Goal: Information Seeking & Learning: Learn about a topic

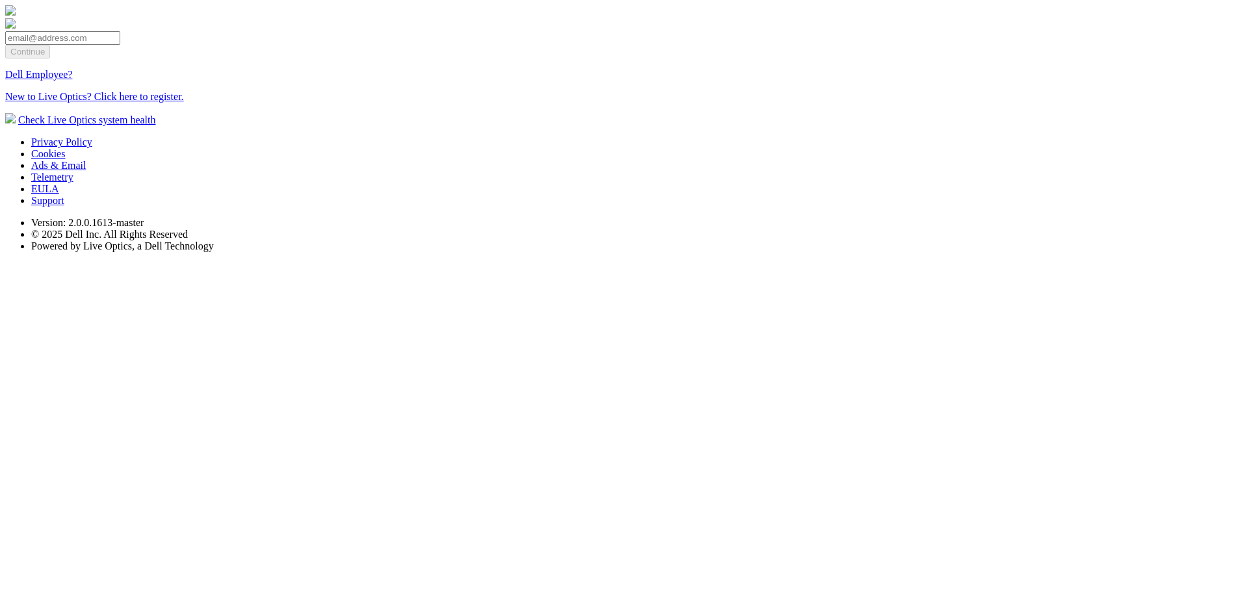
click at [282, 126] on section "Continue Dell Employee? New to Live Optics? Click here to register. Check Live …" at bounding box center [624, 65] width 1238 height 121
click at [73, 80] on link "Dell Employee?" at bounding box center [39, 74] width 68 height 11
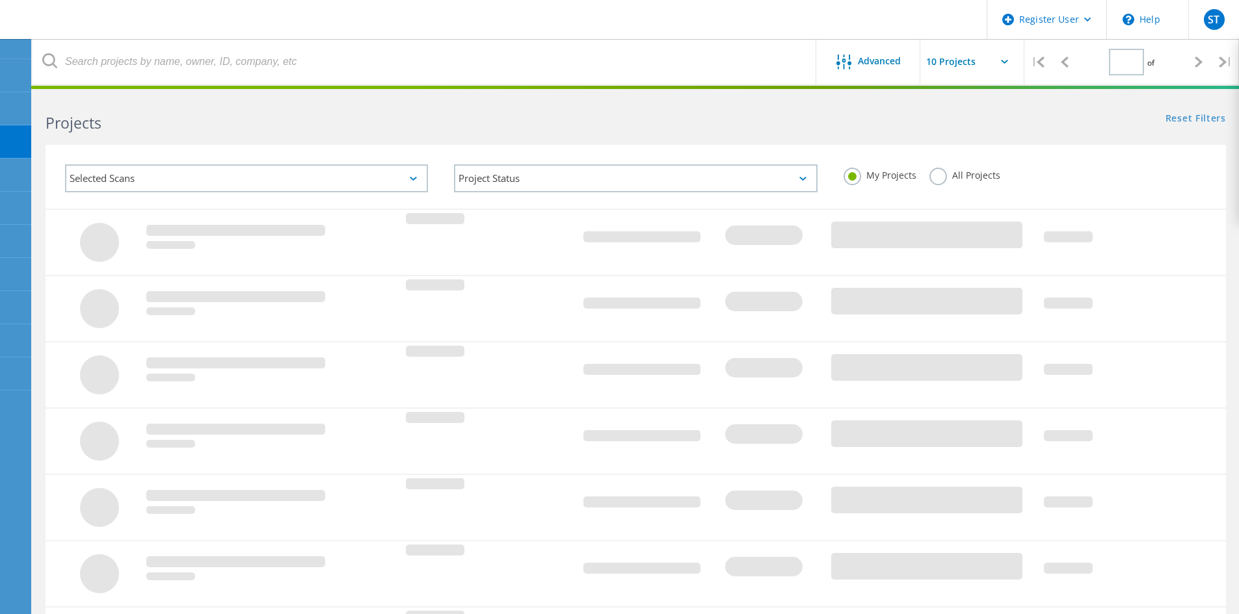
click at [940, 180] on label "All Projects" at bounding box center [964, 174] width 71 height 12
click at [0, 0] on input "All Projects" at bounding box center [0, 0] width 0 height 0
type input "1"
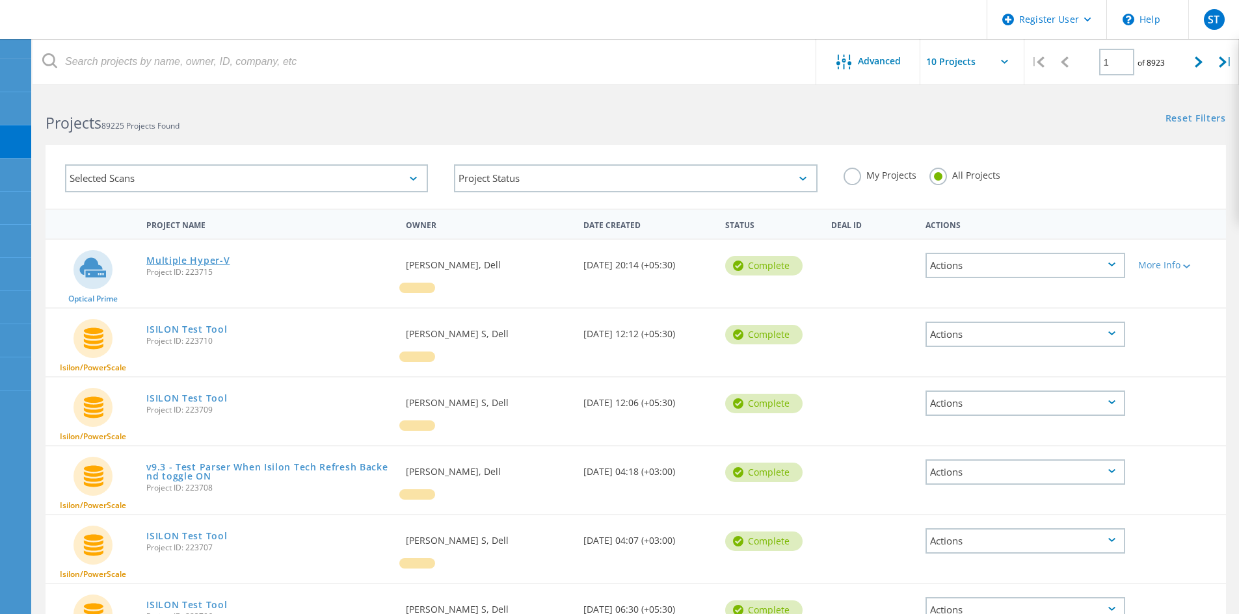
click at [168, 265] on link "Multiple Hyper-V" at bounding box center [187, 260] width 83 height 9
